Goal: Transaction & Acquisition: Purchase product/service

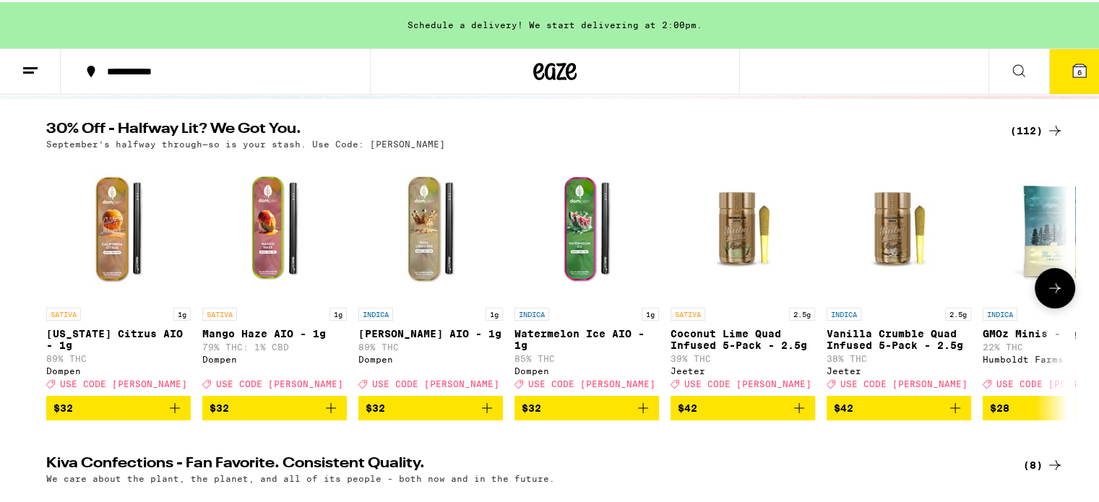
scroll to position [144, 0]
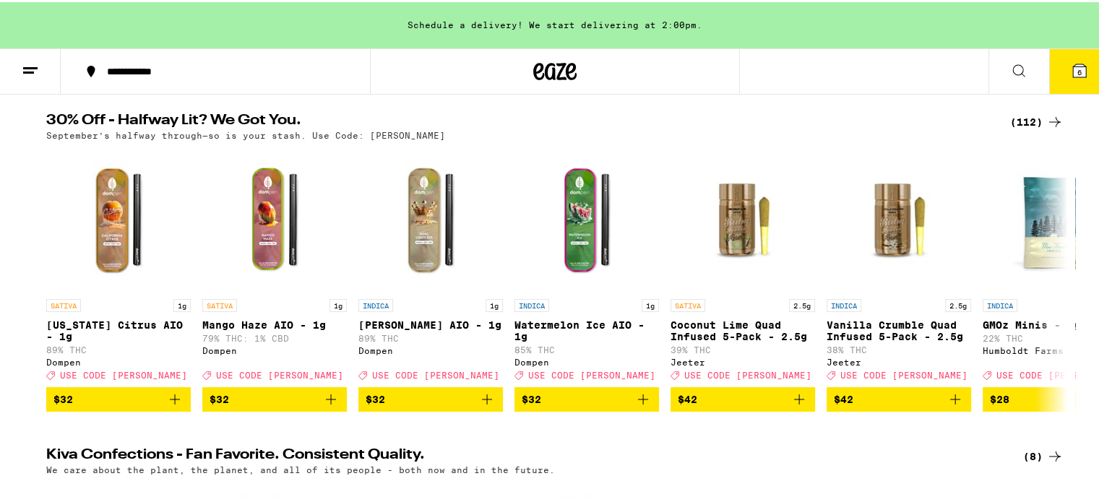
click at [1048, 116] on icon at bounding box center [1054, 119] width 17 height 17
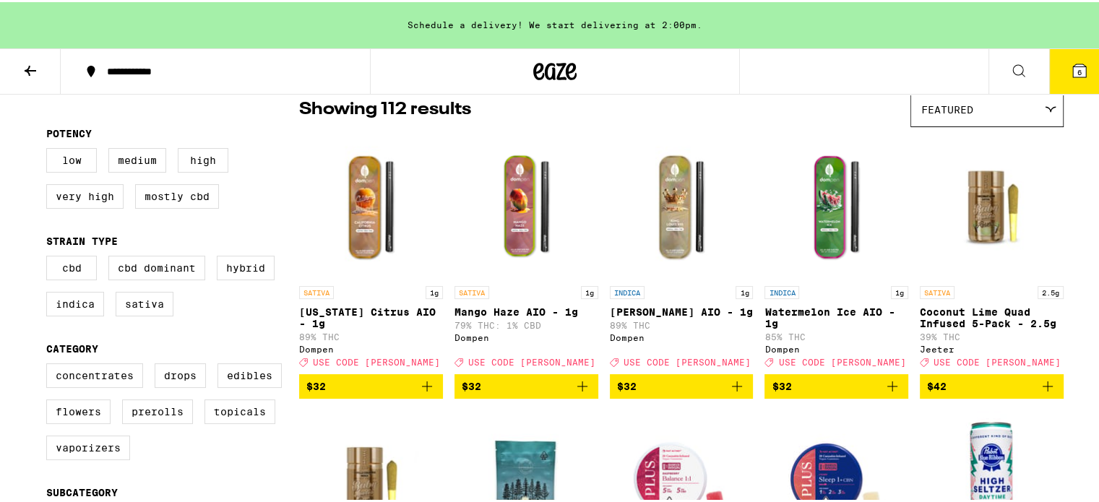
scroll to position [144, 0]
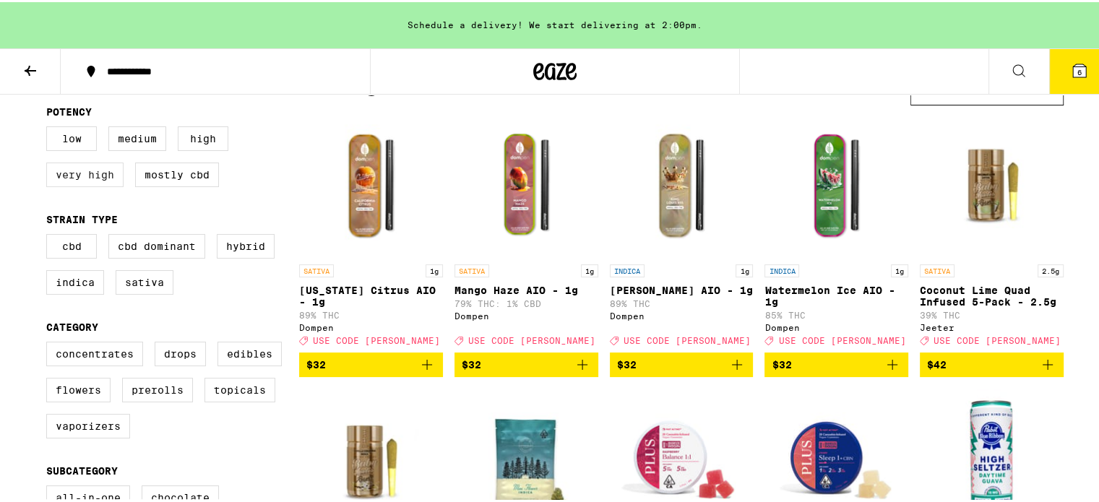
click at [93, 169] on label "Very High" at bounding box center [84, 172] width 77 height 25
click at [50, 127] on input "Very High" at bounding box center [49, 126] width 1 height 1
checkbox input "true"
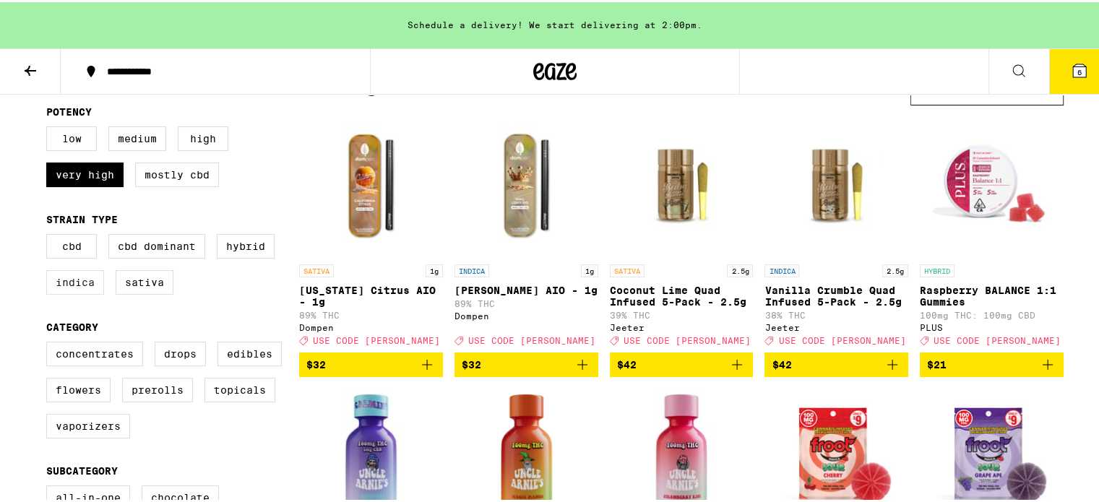
click at [76, 284] on label "Indica" at bounding box center [75, 280] width 58 height 25
click at [50, 235] on input "Indica" at bounding box center [49, 234] width 1 height 1
checkbox input "true"
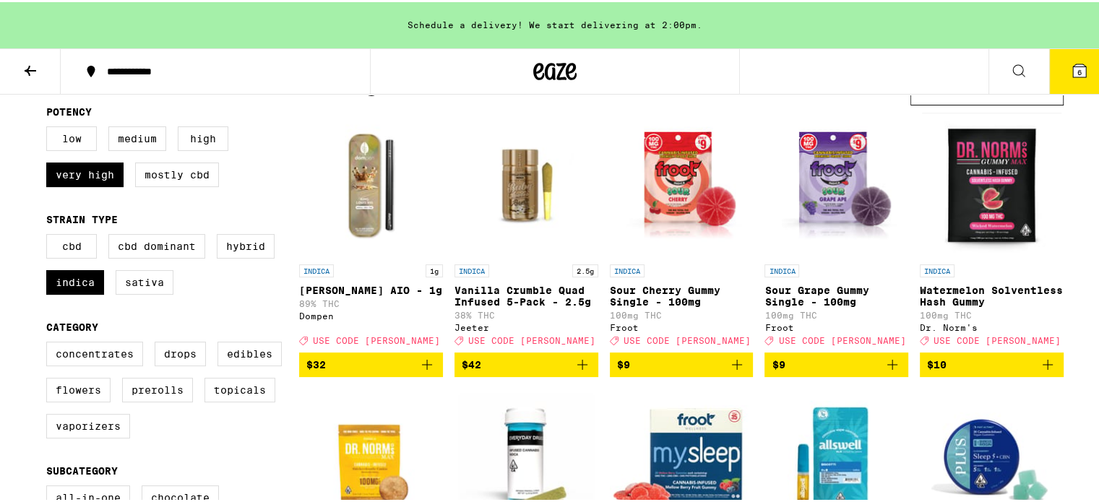
click at [423, 367] on icon "Add to bag" at bounding box center [426, 362] width 17 height 17
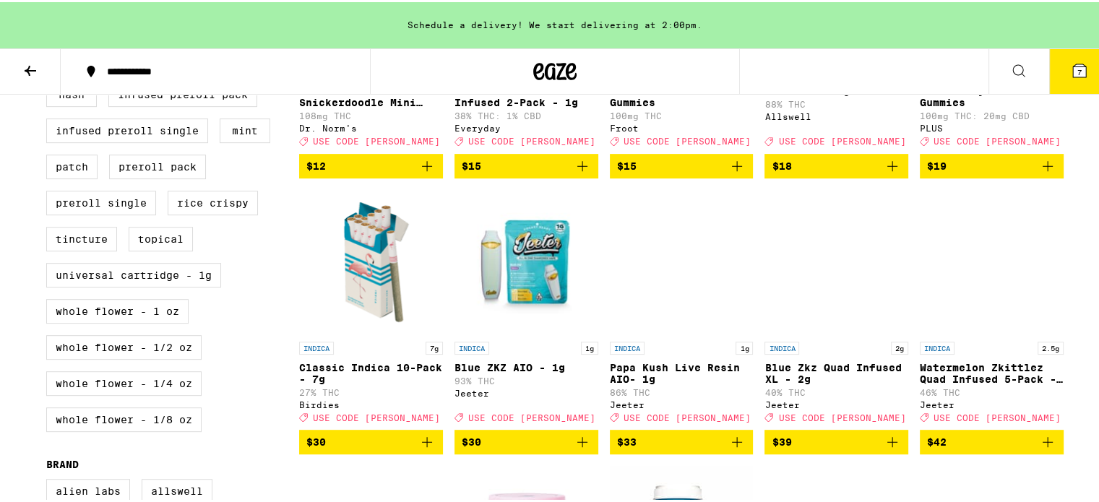
scroll to position [650, 0]
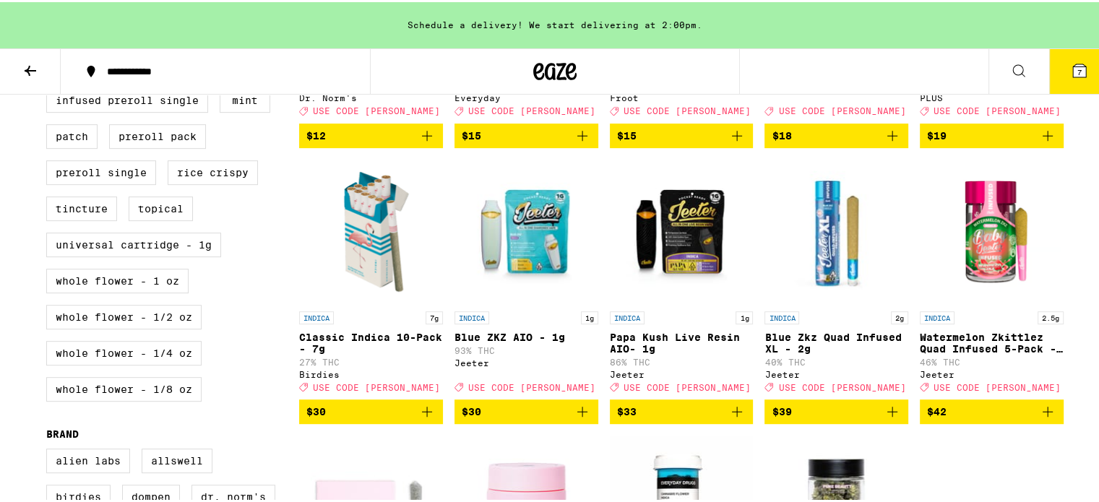
click at [577, 415] on icon "Add to bag" at bounding box center [582, 409] width 10 height 10
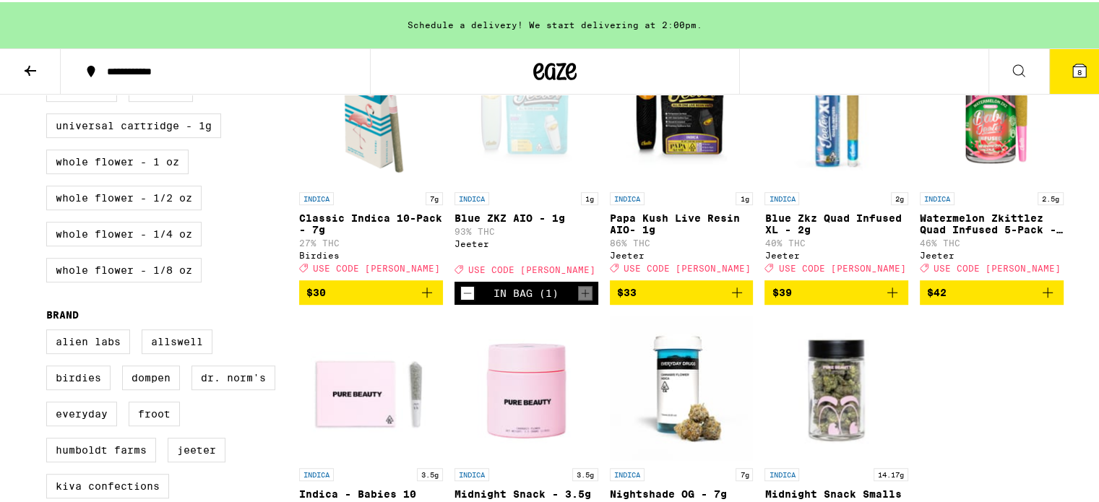
scroll to position [794, 0]
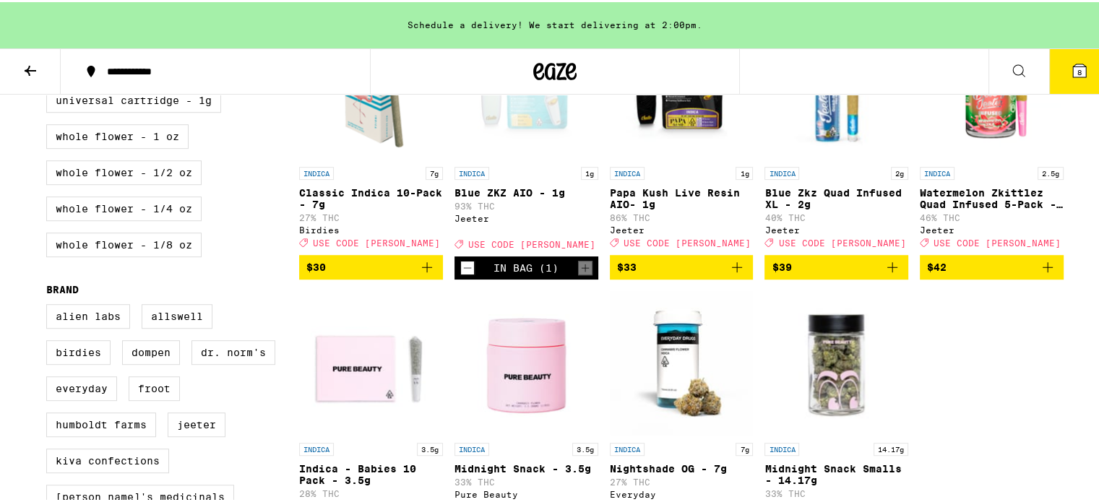
click at [729, 274] on icon "Add to bag" at bounding box center [736, 264] width 17 height 17
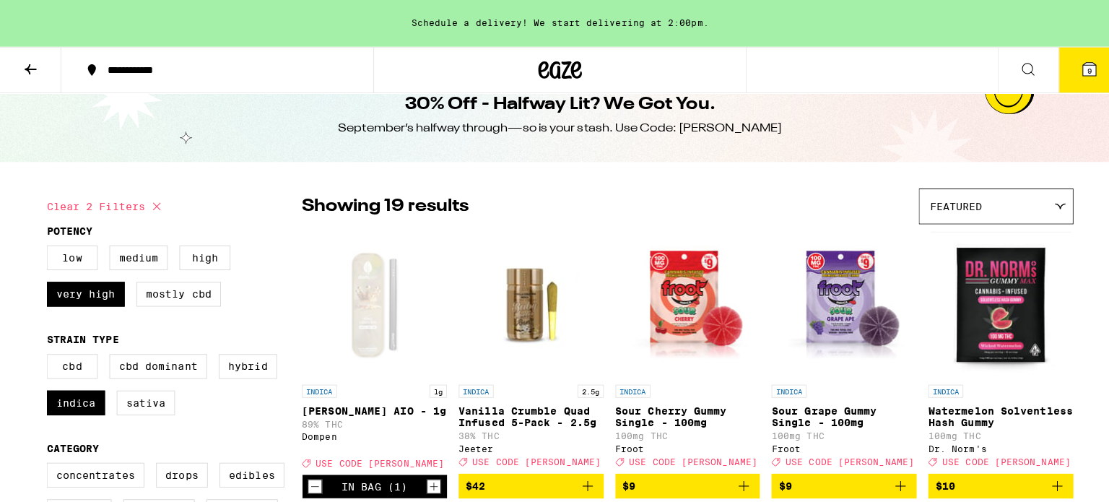
scroll to position [0, 0]
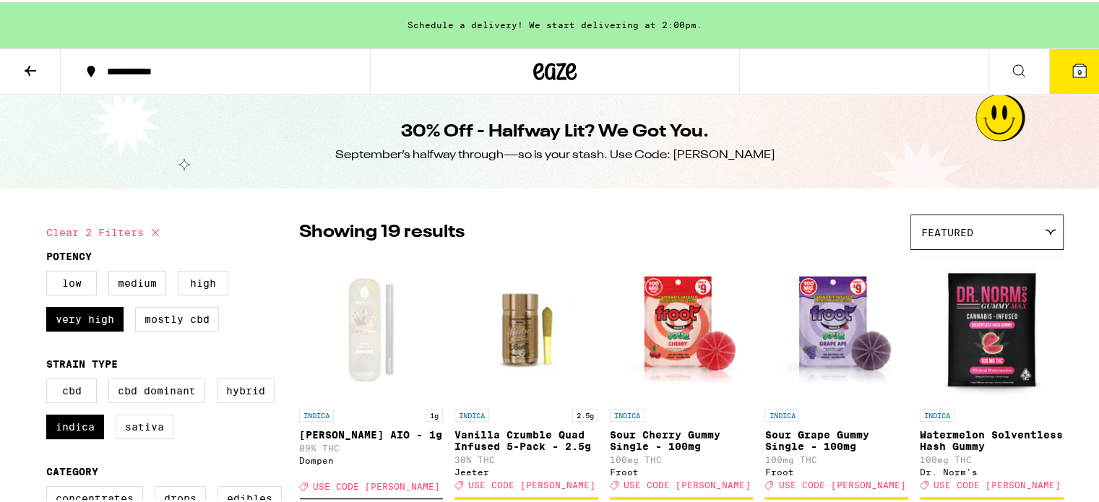
click at [1073, 66] on icon at bounding box center [1079, 68] width 13 height 13
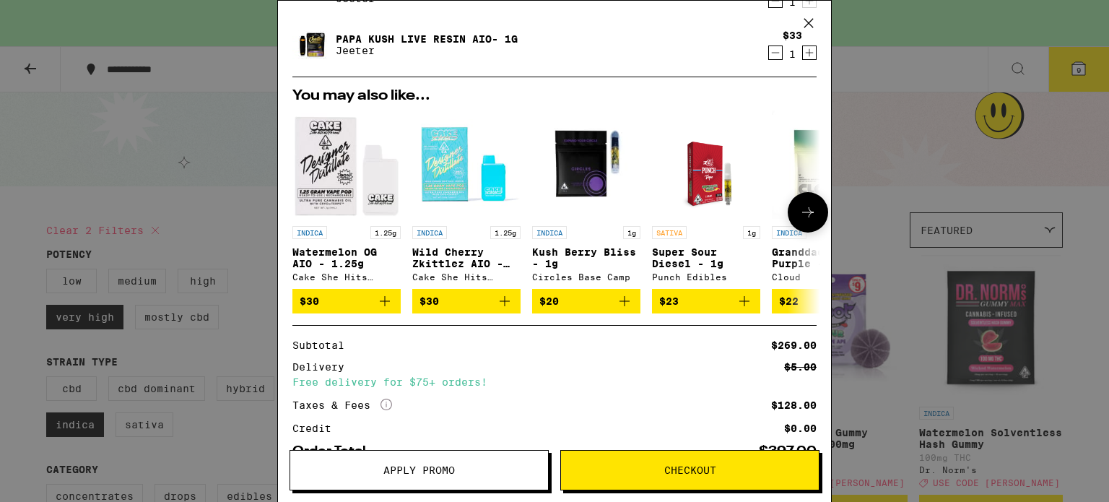
scroll to position [323, 0]
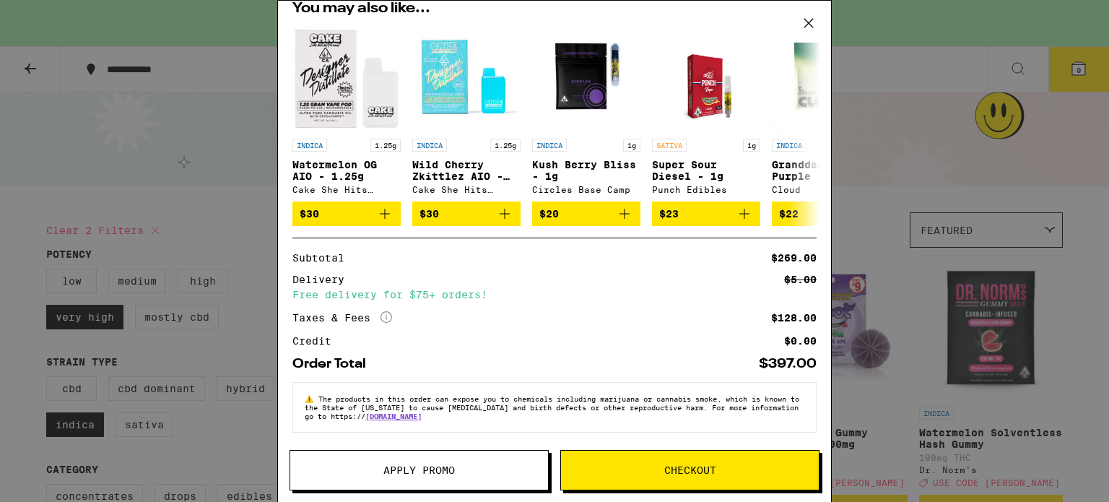
click at [466, 480] on button "Apply Promo" at bounding box center [419, 470] width 259 height 40
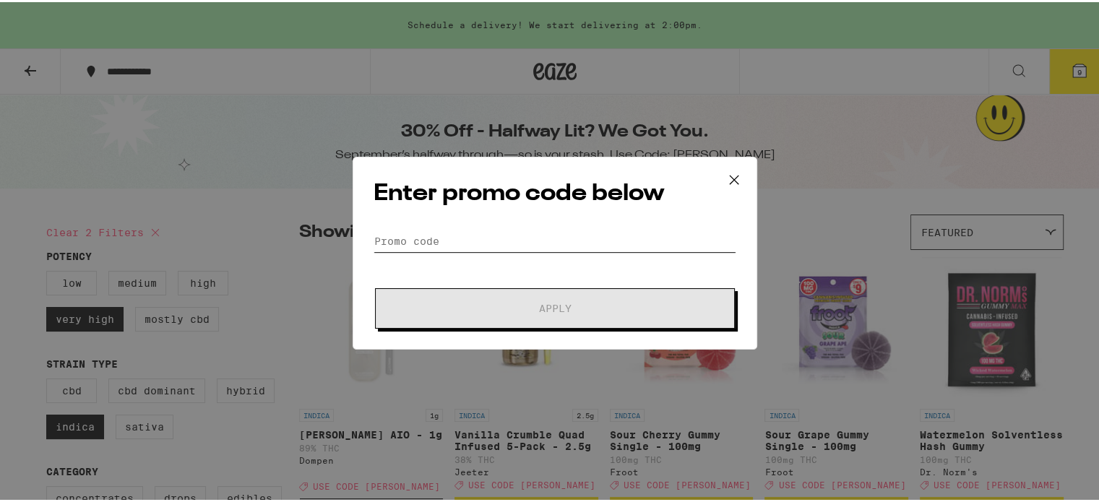
click at [538, 231] on input "Promo Code" at bounding box center [554, 239] width 363 height 22
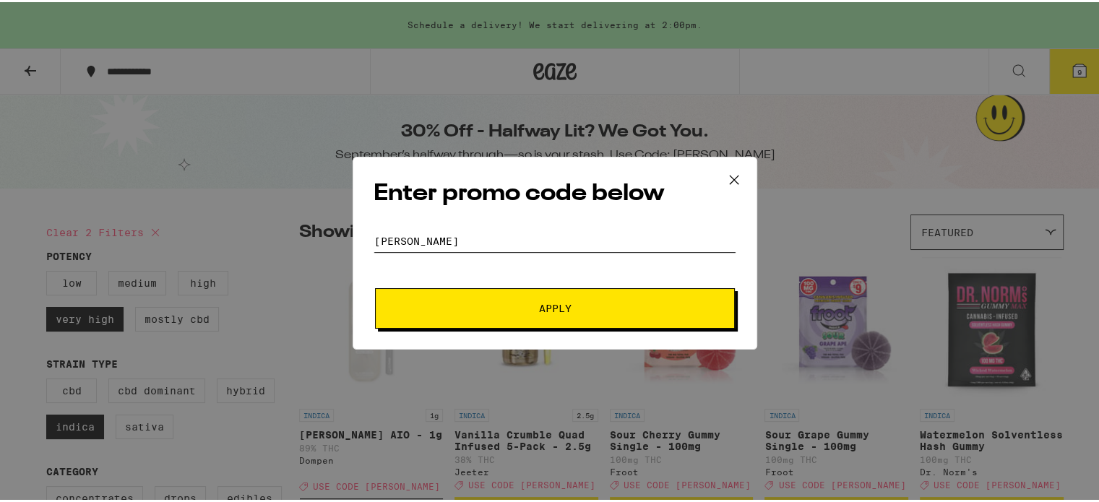
type input "litty"
click at [532, 311] on button "Apply" at bounding box center [555, 306] width 360 height 40
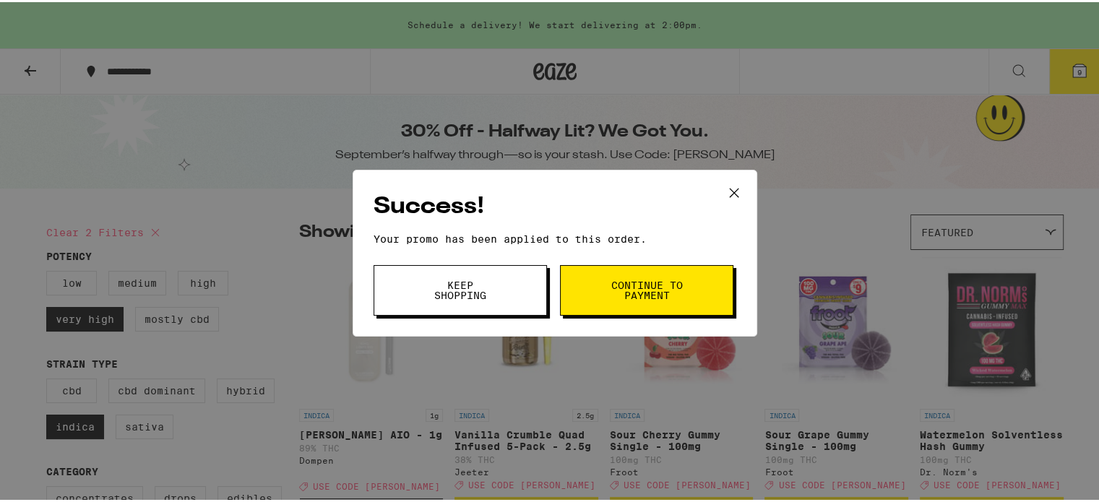
click at [726, 183] on icon at bounding box center [734, 191] width 22 height 22
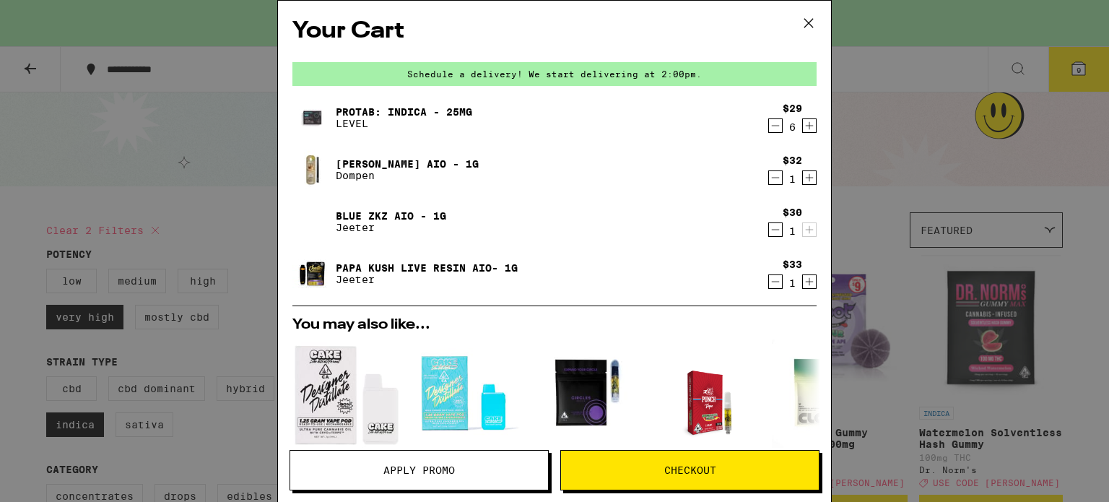
click at [769, 129] on icon "Decrement" at bounding box center [775, 125] width 13 height 17
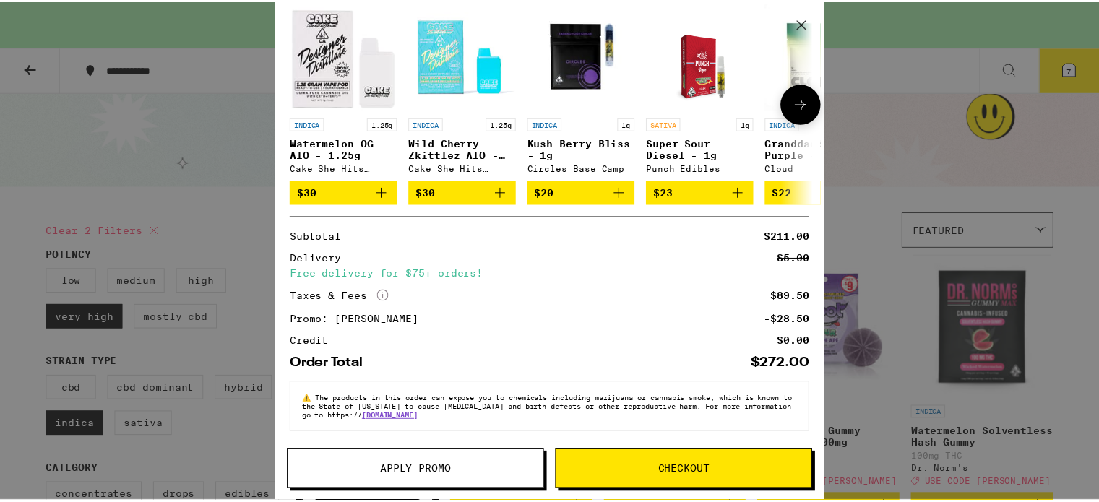
scroll to position [345, 0]
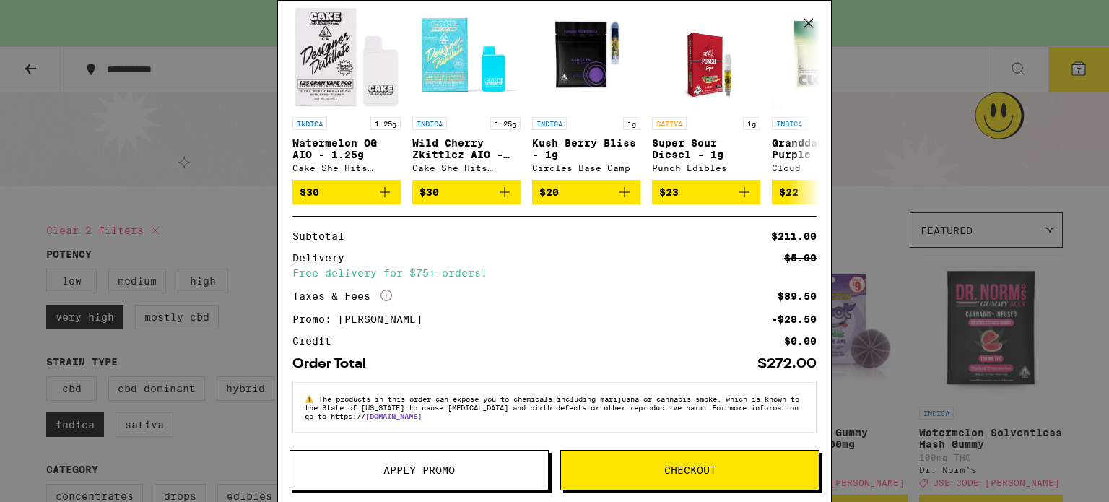
click at [644, 472] on span "Checkout" at bounding box center [690, 470] width 258 height 10
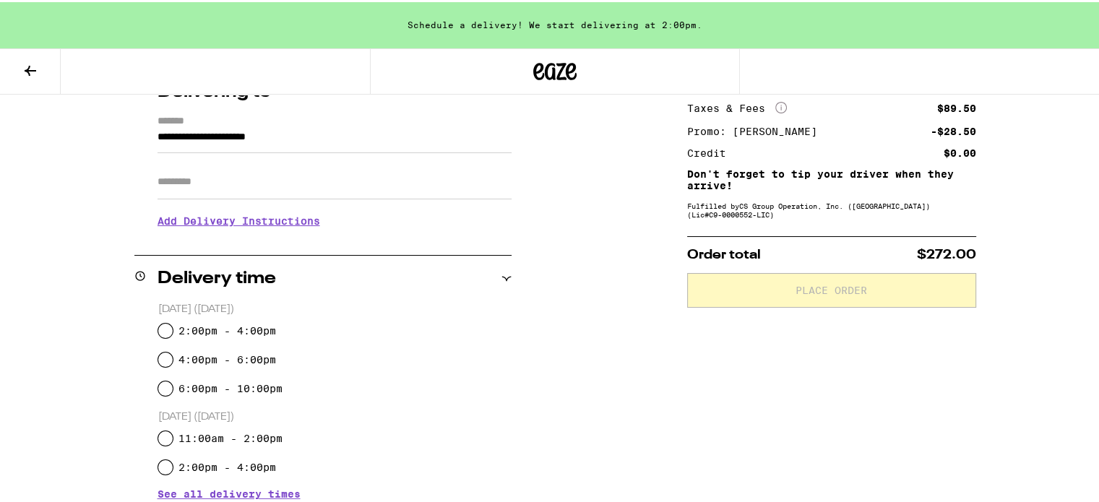
scroll to position [217, 0]
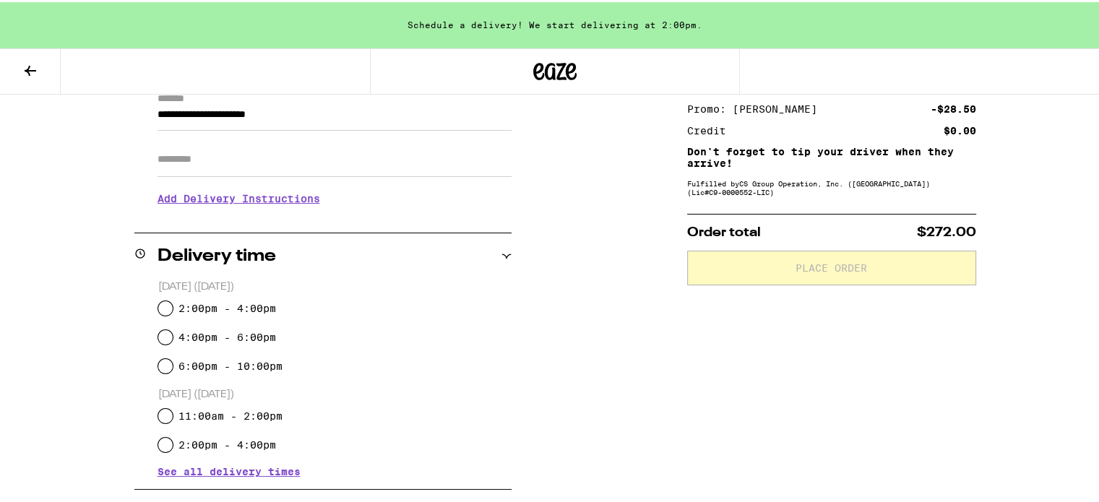
click at [225, 300] on label "2:00pm - 4:00pm" at bounding box center [227, 306] width 98 height 12
click at [173, 300] on input "2:00pm - 4:00pm" at bounding box center [165, 306] width 14 height 14
radio input "true"
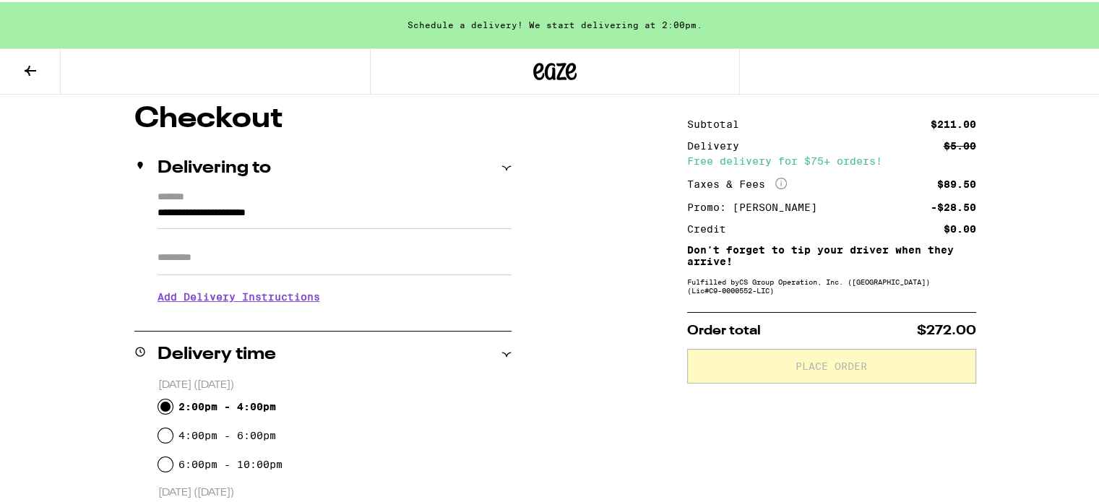
scroll to position [144, 0]
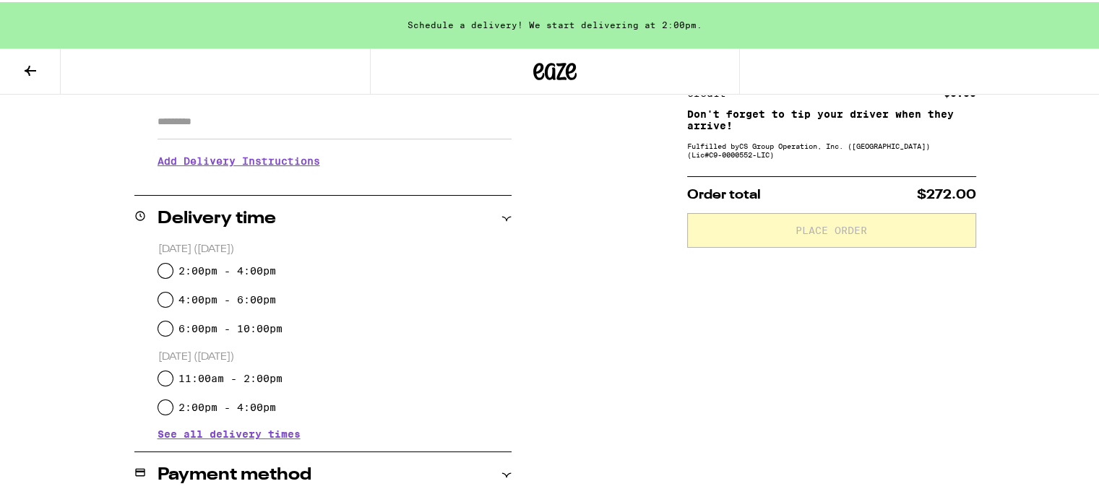
scroll to position [289, 0]
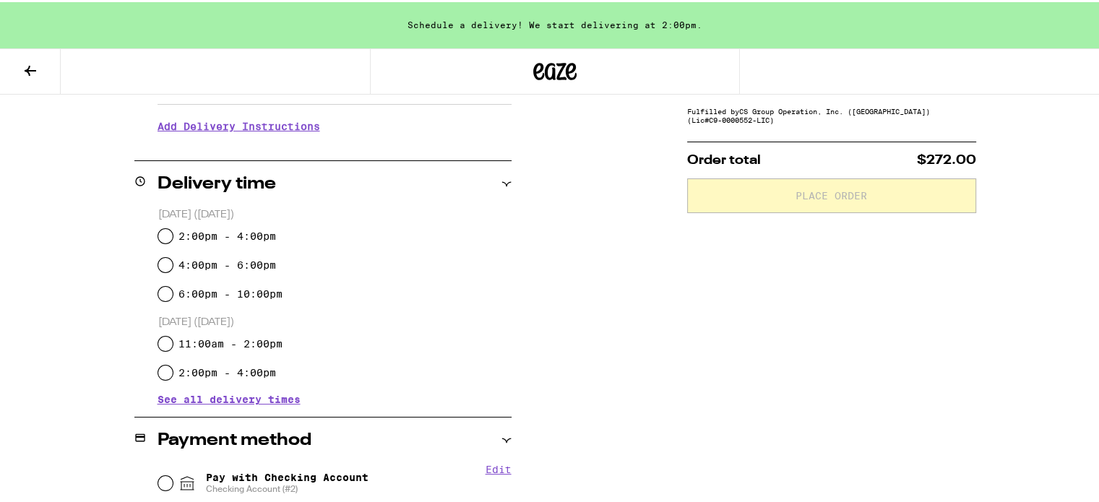
click at [251, 231] on label "2:00pm - 4:00pm" at bounding box center [227, 234] width 98 height 12
click at [173, 231] on input "2:00pm - 4:00pm" at bounding box center [165, 234] width 14 height 14
radio input "true"
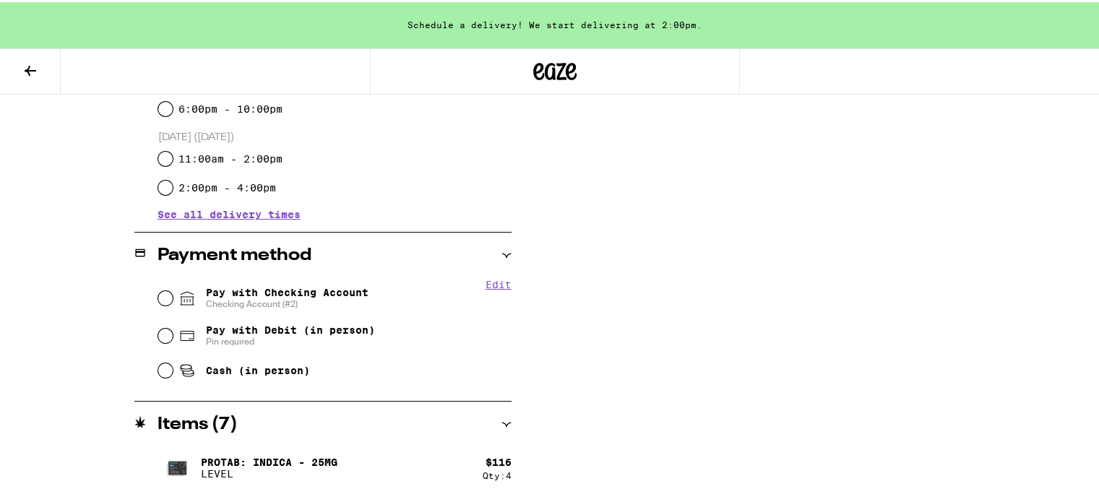
scroll to position [506, 0]
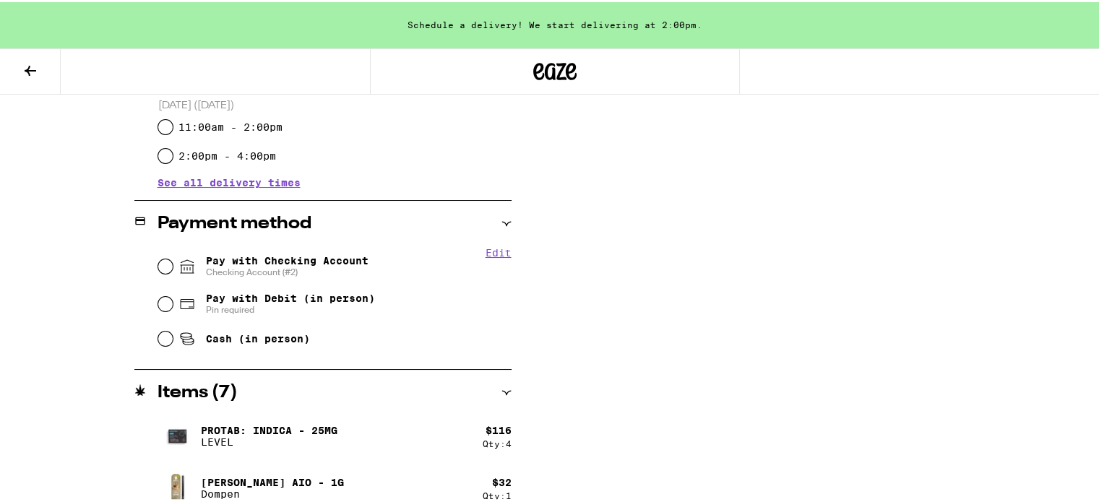
click at [312, 267] on span "Checking Account (#2)" at bounding box center [287, 270] width 163 height 12
click at [173, 267] on input "Pay with Checking Account Checking Account (#2)" at bounding box center [165, 264] width 14 height 14
radio input "true"
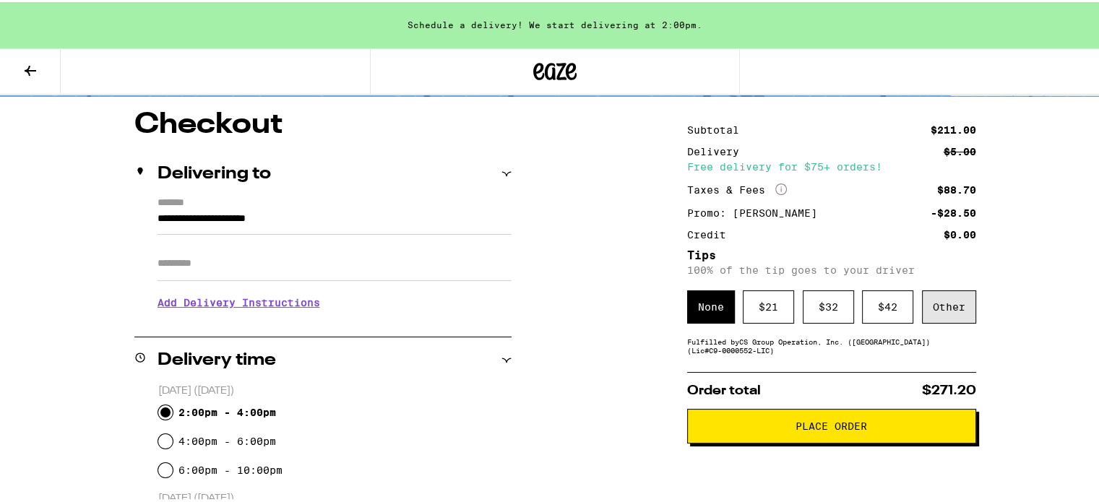
scroll to position [72, 0]
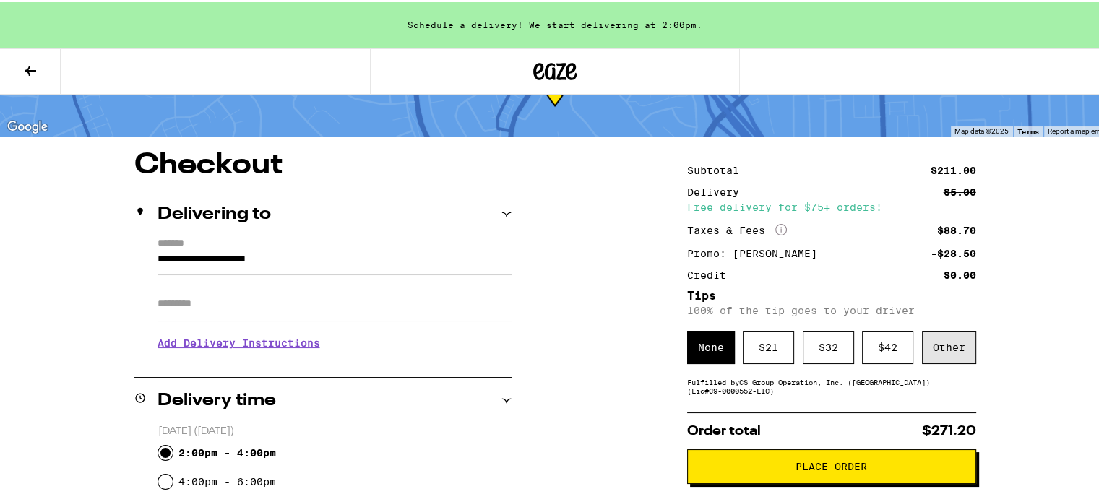
click at [545, 345] on div "Other" at bounding box center [949, 345] width 54 height 33
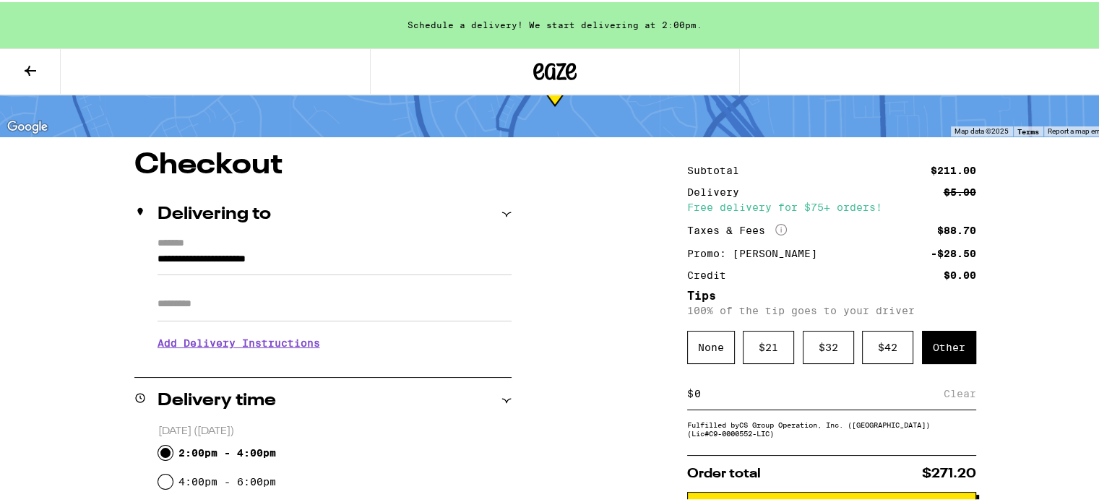
click at [545, 398] on input at bounding box center [818, 391] width 250 height 13
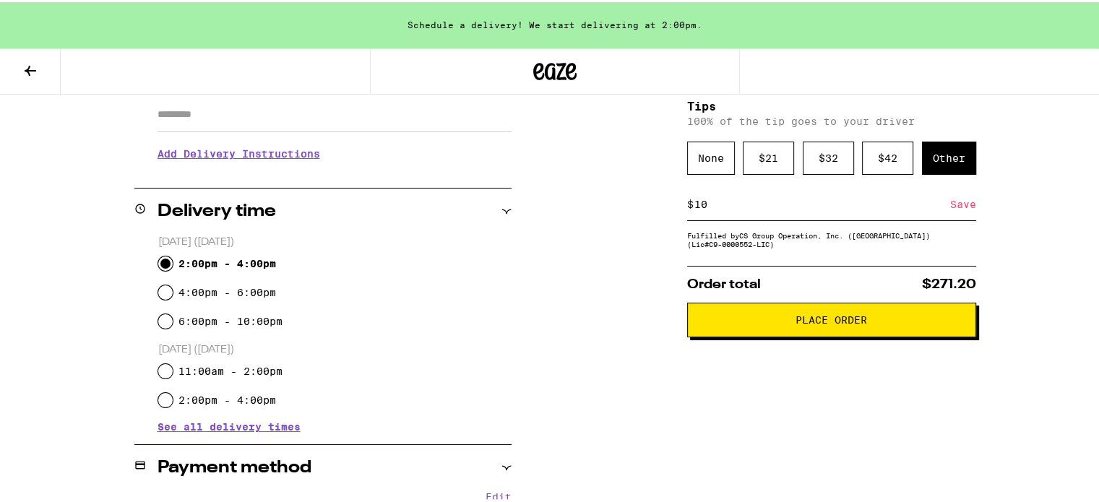
scroll to position [289, 0]
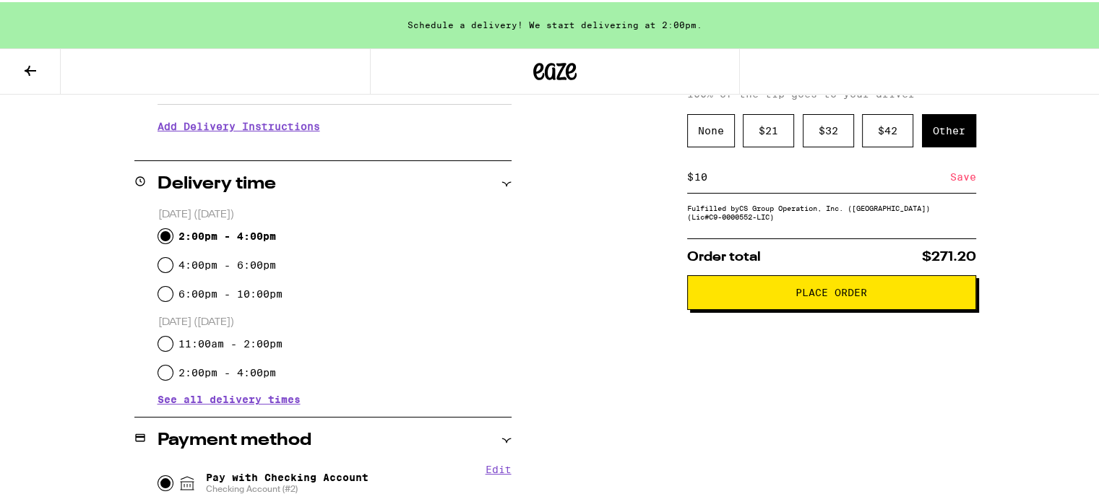
type input "10"
click at [545, 178] on div "Save" at bounding box center [963, 175] width 26 height 32
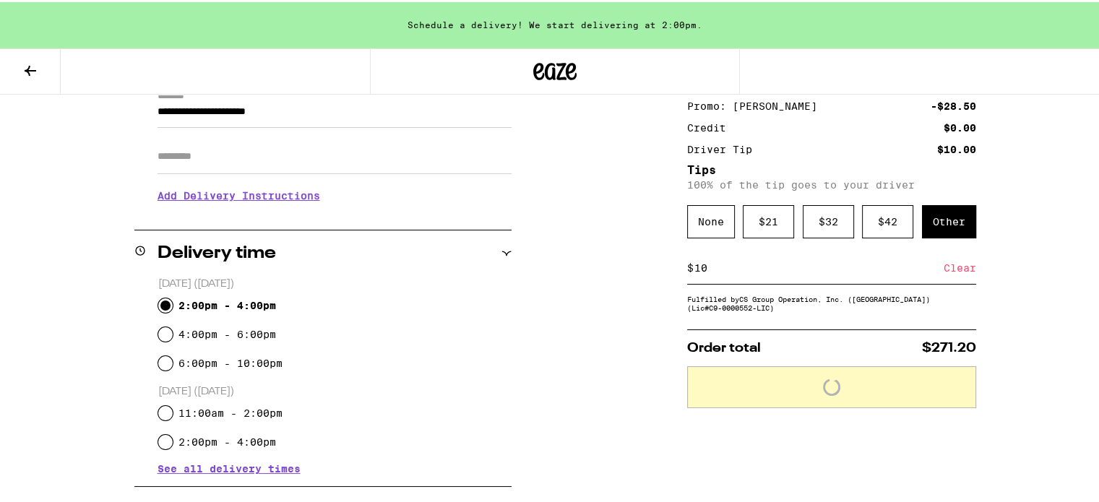
scroll to position [144, 0]
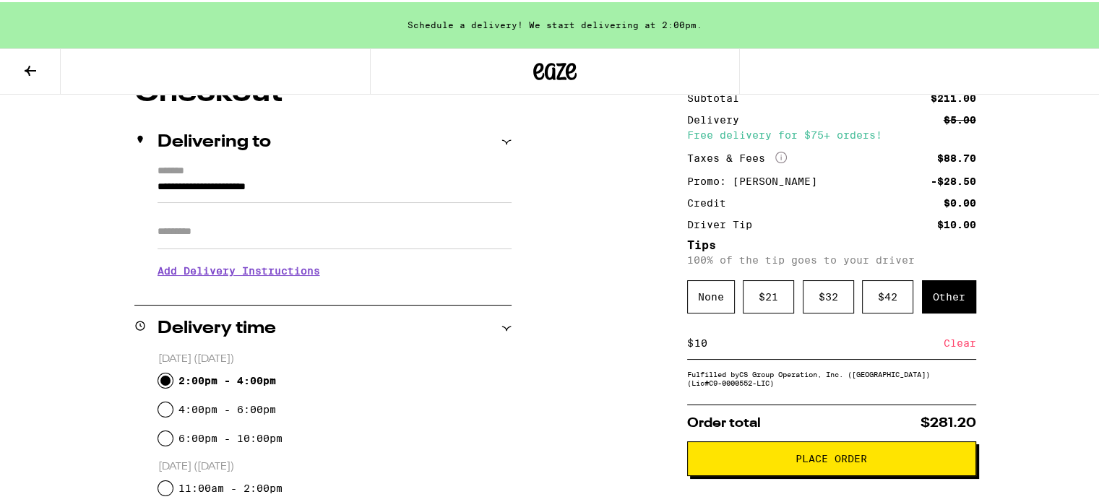
click at [545, 474] on button "Place Order" at bounding box center [831, 456] width 289 height 35
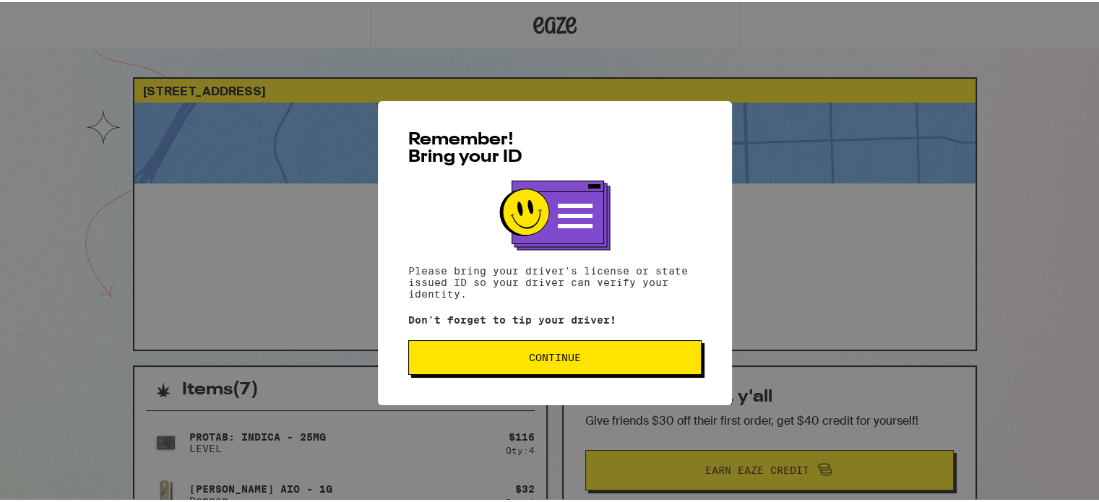
click at [545, 357] on span "Continue" at bounding box center [554, 355] width 269 height 10
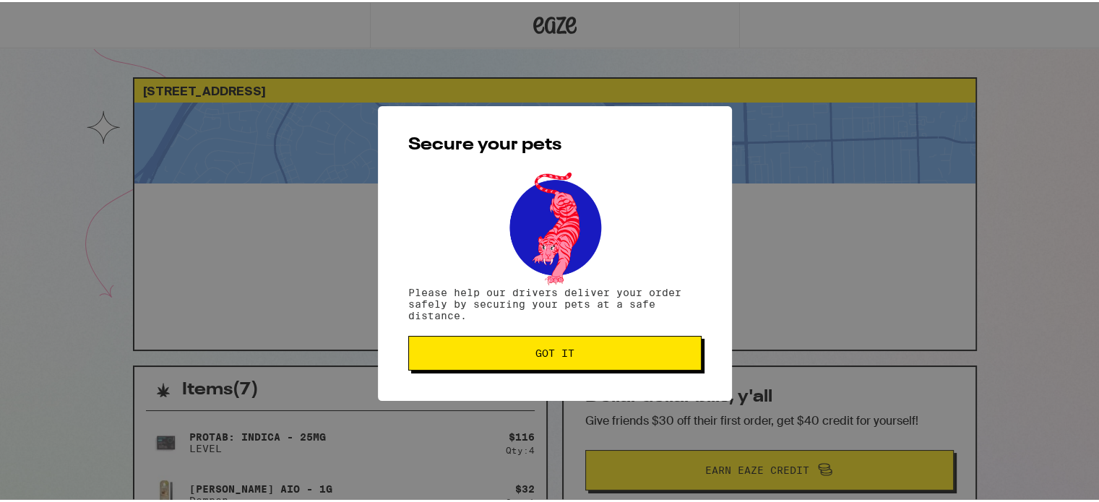
click at [545, 356] on span "Got it" at bounding box center [554, 351] width 269 height 10
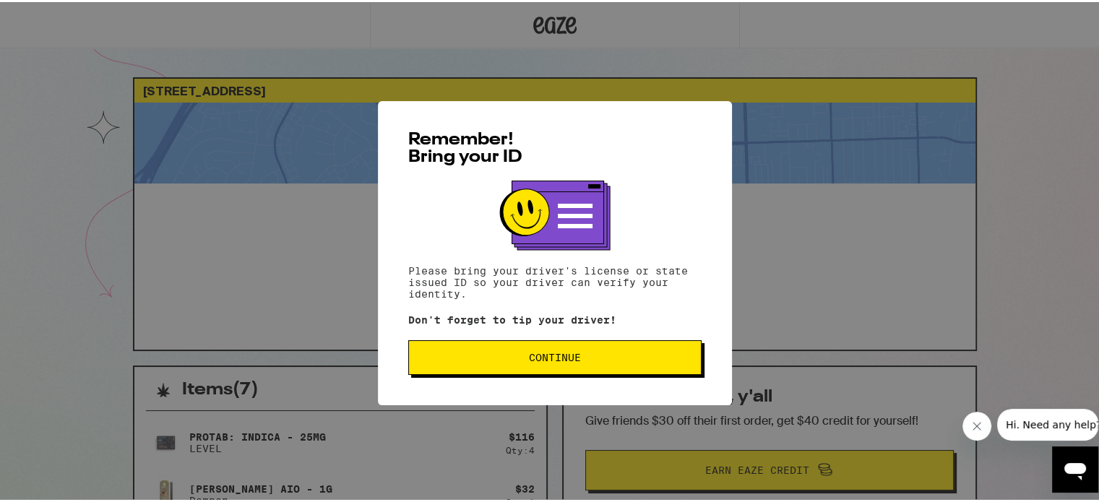
click at [604, 339] on div "Remember! Bring your ID Please bring your driver's license or state issued ID s…" at bounding box center [555, 251] width 354 height 304
click at [633, 347] on button "Continue" at bounding box center [554, 355] width 293 height 35
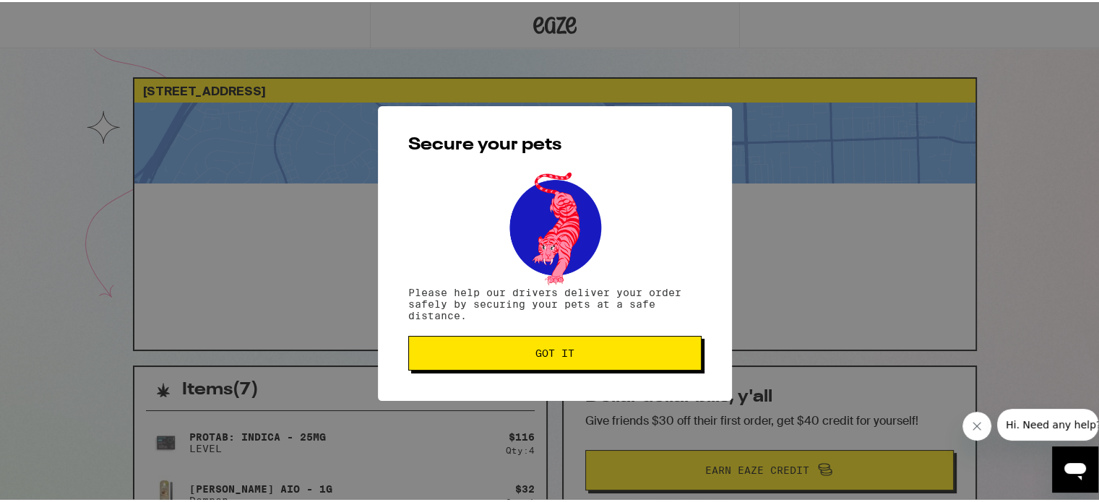
click at [633, 346] on button "Got it" at bounding box center [554, 351] width 293 height 35
